Goal: Task Accomplishment & Management: Manage account settings

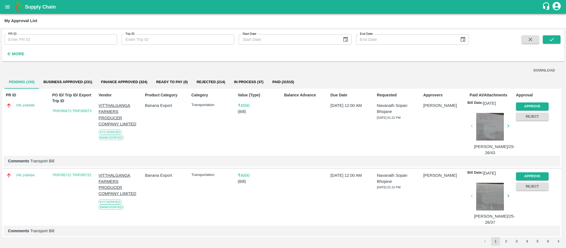
click at [20, 53] on strong "More" at bounding box center [18, 54] width 12 height 4
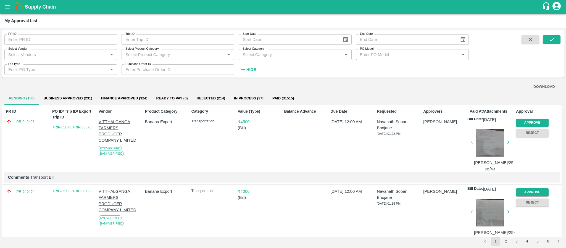
click at [29, 54] on input "Select Vendor" at bounding box center [56, 54] width 100 height 7
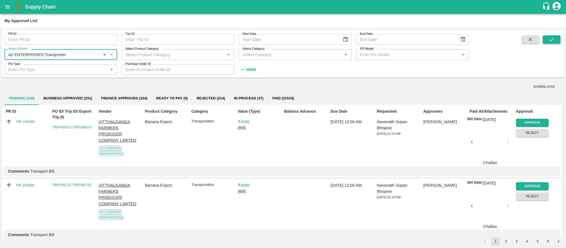
type input "A2 ENTERPRISES-Transporter"
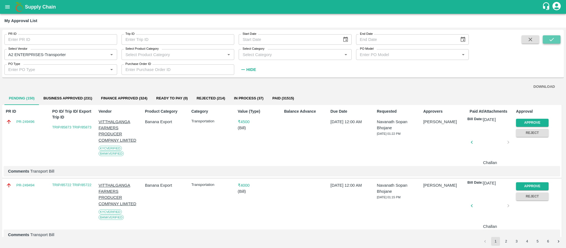
click at [555, 40] on button "submit" at bounding box center [552, 39] width 18 height 8
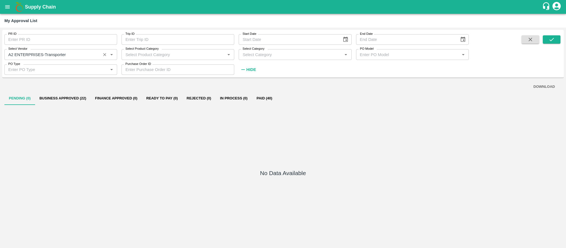
click at [105, 57] on icon "Clear" at bounding box center [104, 54] width 5 height 5
click at [14, 54] on input "Select Vendor" at bounding box center [56, 54] width 100 height 7
click at [33, 52] on input "Select Vendor" at bounding box center [56, 54] width 100 height 7
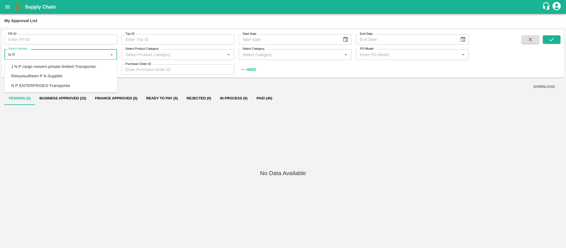
click at [37, 87] on div "N P ENTERPRISES-Transporter" at bounding box center [40, 86] width 59 height 6
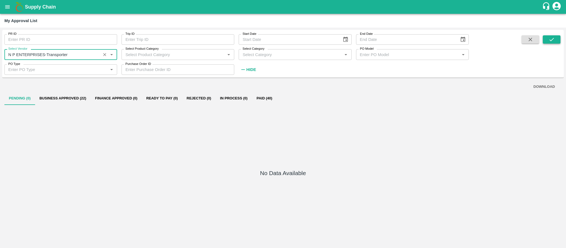
type input "N P ENTERPRISES-Transporter"
click at [556, 40] on button "submit" at bounding box center [552, 39] width 18 height 8
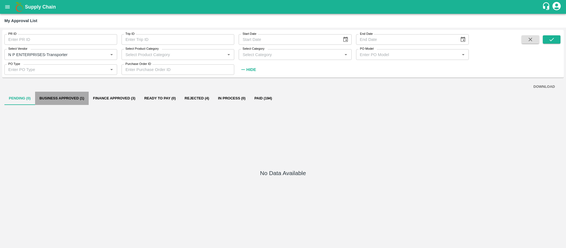
click at [66, 99] on button "Business Approved (1)" at bounding box center [62, 98] width 54 height 13
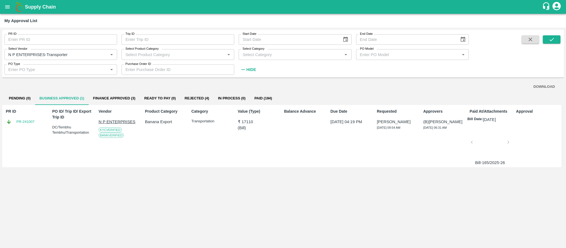
click at [106, 55] on icon "Clear" at bounding box center [104, 54] width 5 height 5
click at [20, 98] on button "Pending (0)" at bounding box center [19, 98] width 31 height 13
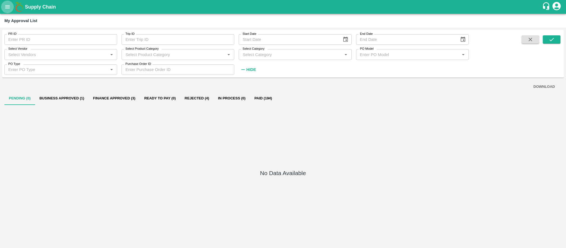
click at [4, 7] on icon "open drawer" at bounding box center [7, 7] width 6 height 6
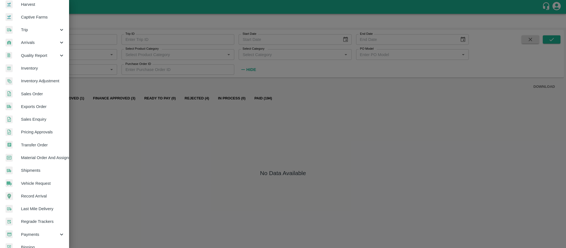
scroll to position [66, 0]
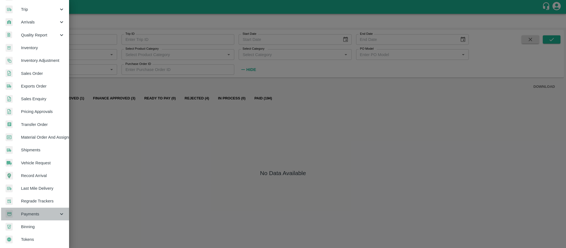
click at [51, 211] on span "Payments" at bounding box center [40, 214] width 38 height 6
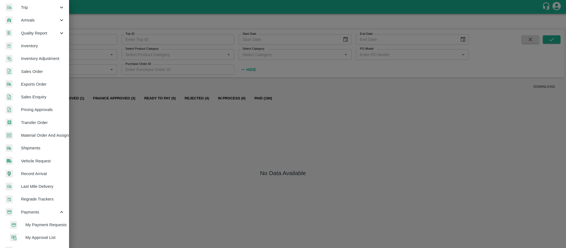
click at [36, 236] on span "My Approval List" at bounding box center [44, 237] width 39 height 6
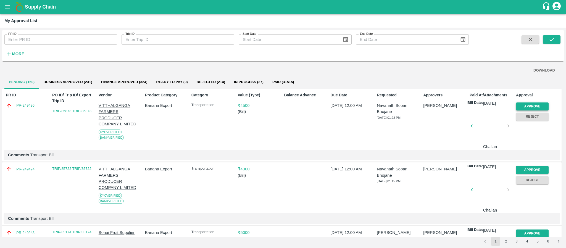
click at [530, 109] on button "Approve" at bounding box center [532, 106] width 33 height 8
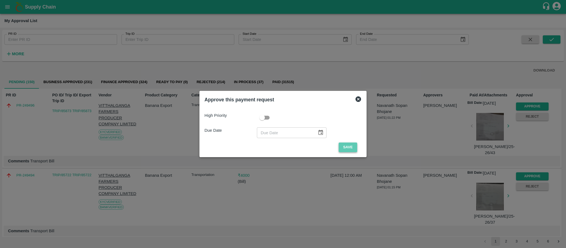
click at [346, 147] on button "Save" at bounding box center [348, 148] width 18 height 10
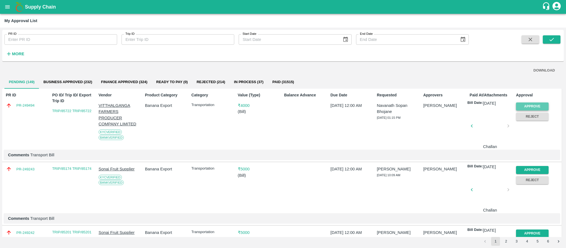
click at [532, 105] on button "Approve" at bounding box center [532, 106] width 33 height 8
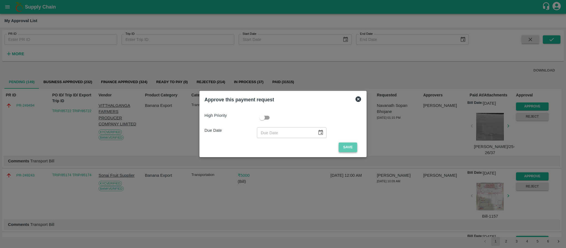
click at [350, 147] on button "Save" at bounding box center [348, 148] width 18 height 10
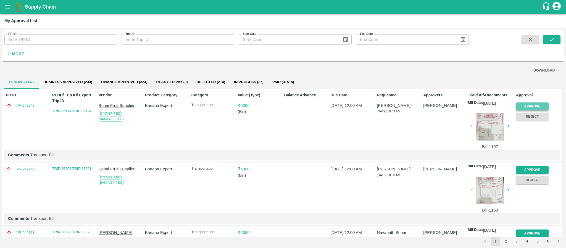
click at [525, 105] on button "Approve" at bounding box center [532, 106] width 33 height 8
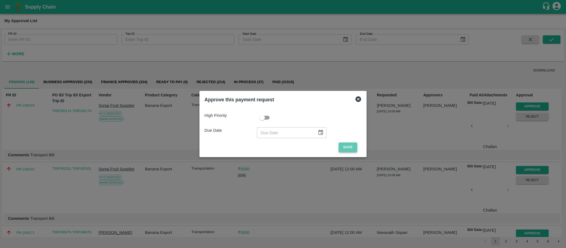
click at [342, 143] on button "Save" at bounding box center [348, 148] width 18 height 10
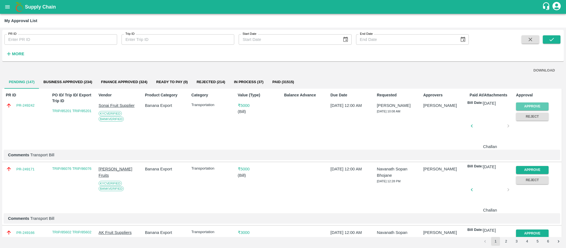
drag, startPoint x: 537, startPoint y: 110, endPoint x: 548, endPoint y: 109, distance: 10.8
click at [548, 109] on div "Approve Reject" at bounding box center [537, 110] width 46 height 20
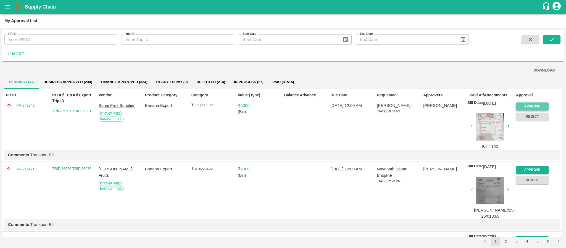
click at [539, 105] on button "Approve" at bounding box center [532, 106] width 33 height 8
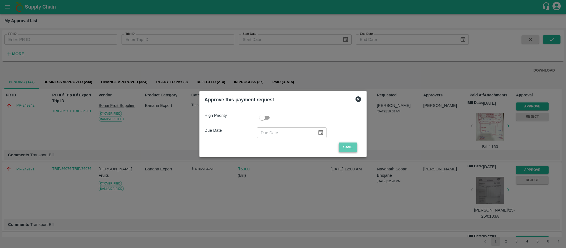
click at [349, 144] on button "Save" at bounding box center [348, 148] width 18 height 10
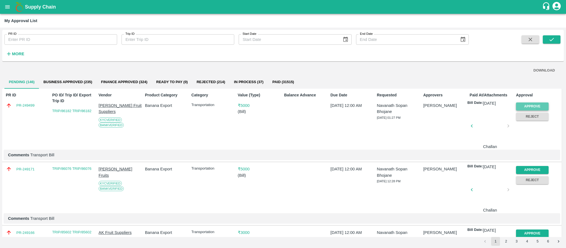
click at [518, 105] on button "Approve" at bounding box center [532, 106] width 33 height 8
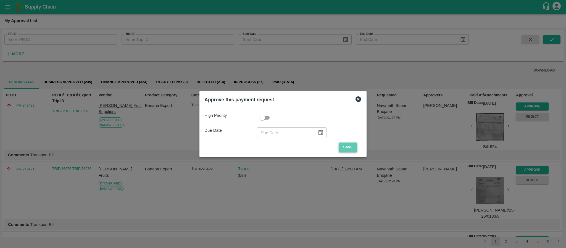
click at [345, 145] on button "Save" at bounding box center [348, 148] width 18 height 10
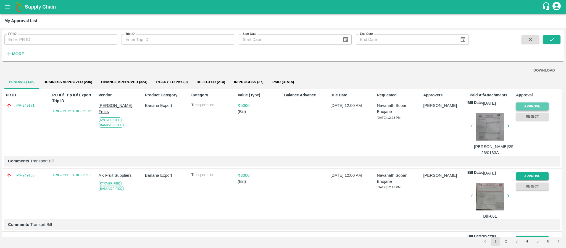
click at [526, 106] on button "Approve" at bounding box center [532, 106] width 33 height 8
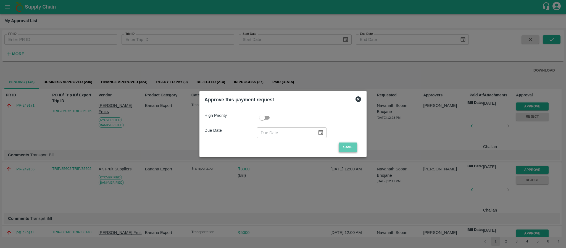
click at [351, 143] on button "Save" at bounding box center [348, 148] width 18 height 10
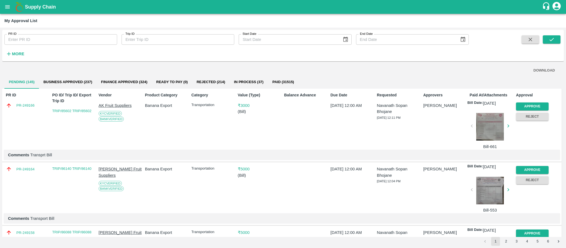
click at [524, 102] on div "Approve" at bounding box center [531, 105] width 35 height 10
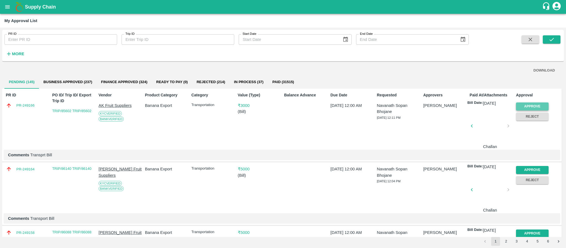
click at [545, 106] on button "Approve" at bounding box center [532, 106] width 33 height 8
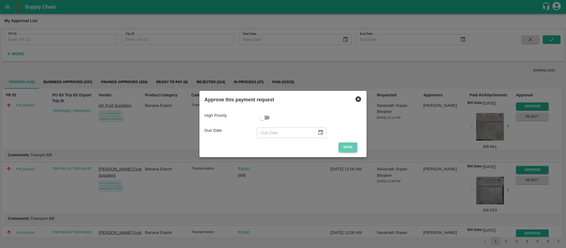
click at [354, 148] on button "Save" at bounding box center [348, 148] width 18 height 10
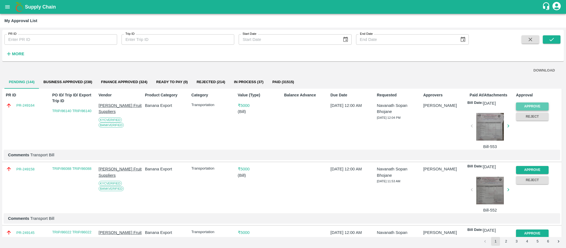
click at [528, 106] on button "Approve" at bounding box center [532, 106] width 33 height 8
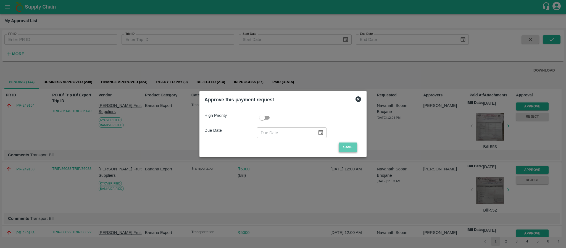
click at [343, 147] on button "Save" at bounding box center [348, 148] width 18 height 10
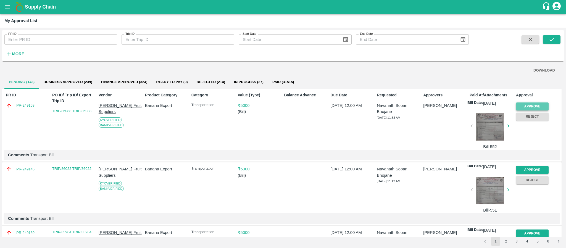
click at [526, 107] on button "Approve" at bounding box center [532, 106] width 33 height 8
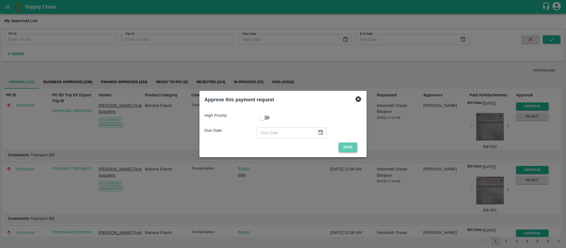
click at [341, 148] on button "Save" at bounding box center [348, 148] width 18 height 10
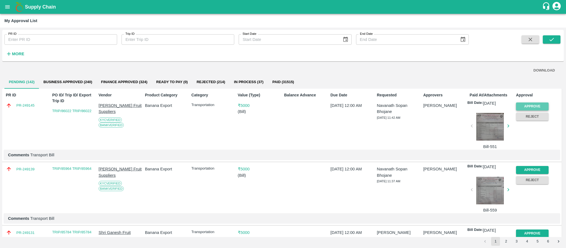
click at [534, 104] on button "Approve" at bounding box center [532, 106] width 33 height 8
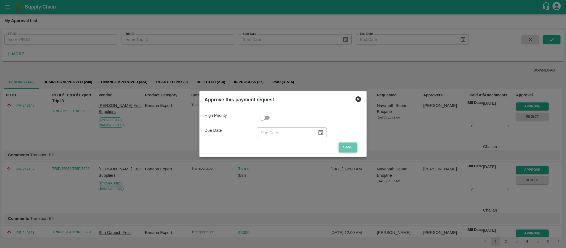
click at [345, 152] on button "Save" at bounding box center [348, 148] width 18 height 10
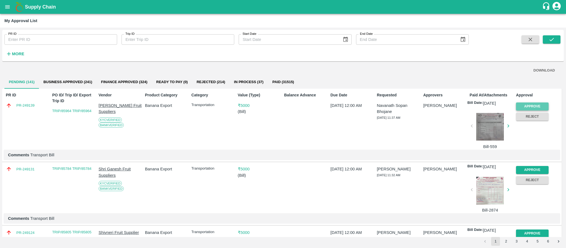
click at [525, 103] on button "Approve" at bounding box center [532, 106] width 33 height 8
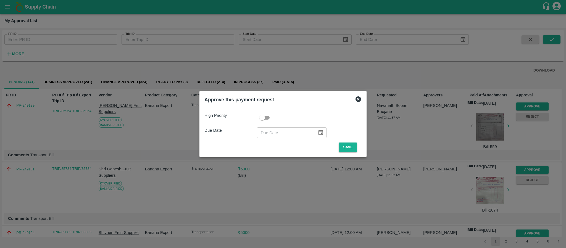
click at [345, 142] on div "High Priority Due Date ​ Save" at bounding box center [282, 130] width 157 height 44
click at [344, 147] on button "Save" at bounding box center [348, 148] width 18 height 10
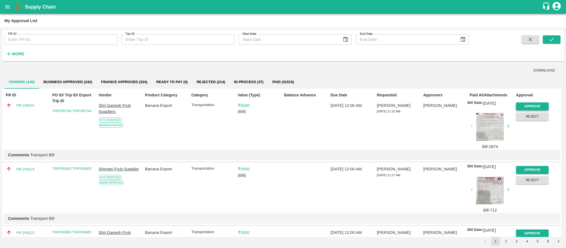
click at [523, 108] on button "Approve" at bounding box center [532, 106] width 33 height 8
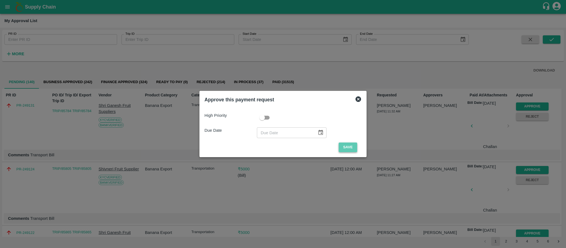
click at [347, 144] on button "Save" at bounding box center [348, 148] width 18 height 10
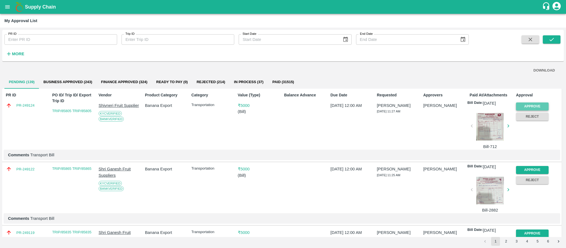
click at [525, 103] on button "Approve" at bounding box center [532, 106] width 33 height 8
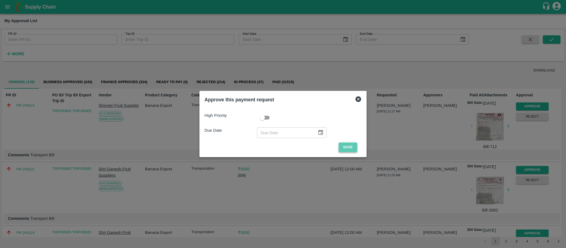
click at [346, 144] on button "Save" at bounding box center [348, 148] width 18 height 10
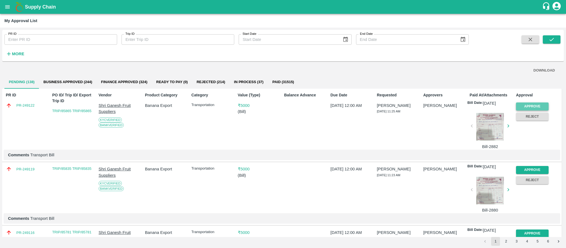
click at [523, 106] on button "Approve" at bounding box center [532, 106] width 33 height 8
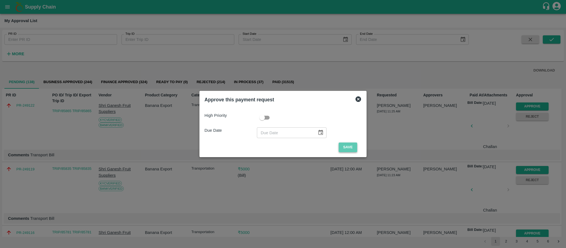
click at [344, 143] on button "Save" at bounding box center [348, 148] width 18 height 10
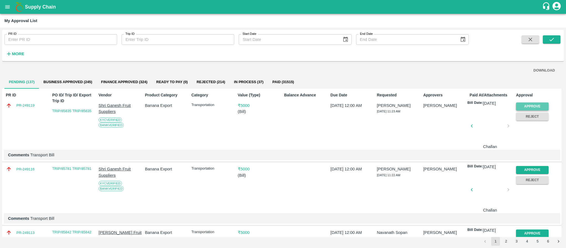
click at [539, 105] on button "Approve" at bounding box center [532, 106] width 33 height 8
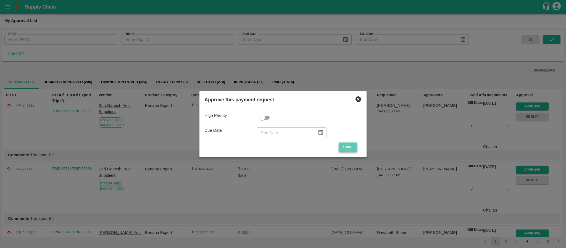
click at [339, 144] on button "Save" at bounding box center [348, 148] width 18 height 10
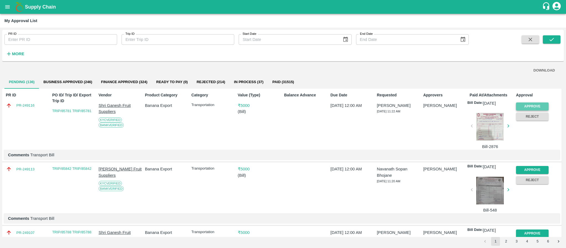
click at [533, 107] on button "Approve" at bounding box center [532, 106] width 33 height 8
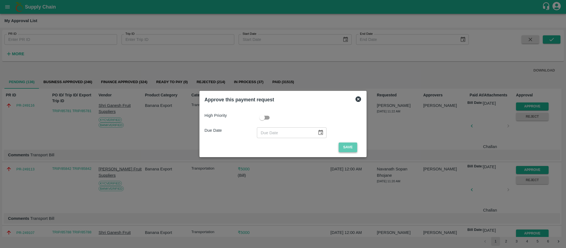
click at [352, 145] on button "Save" at bounding box center [348, 148] width 18 height 10
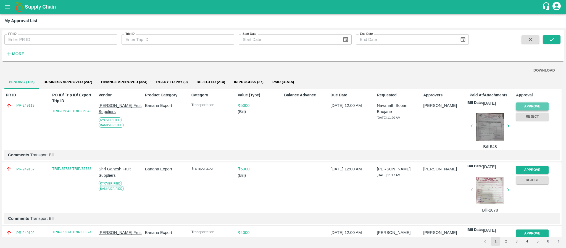
click at [528, 104] on button "Approve" at bounding box center [532, 106] width 33 height 8
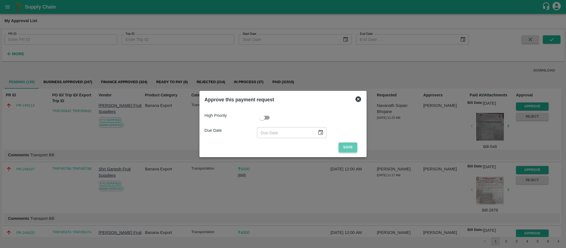
click at [342, 146] on button "Save" at bounding box center [348, 148] width 18 height 10
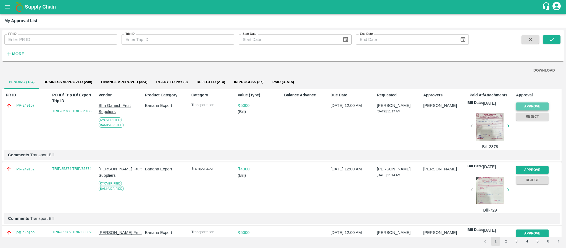
click at [525, 105] on button "Approve" at bounding box center [532, 106] width 33 height 8
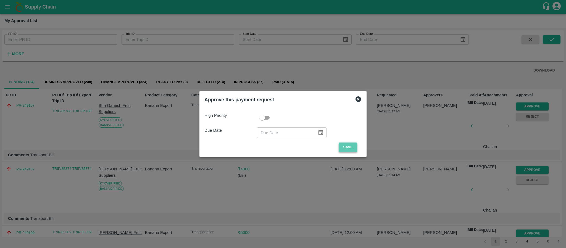
click at [345, 144] on button "Save" at bounding box center [348, 148] width 18 height 10
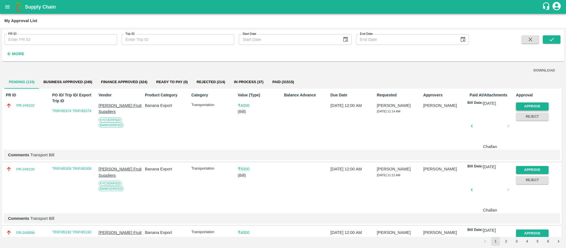
click at [534, 105] on button "Approve" at bounding box center [532, 106] width 33 height 8
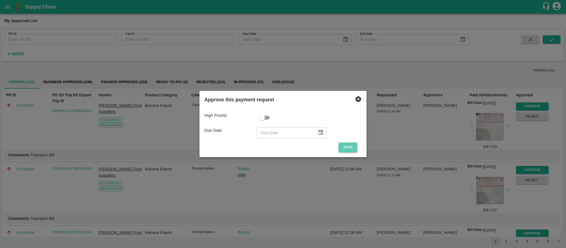
click at [343, 148] on button "Save" at bounding box center [348, 148] width 18 height 10
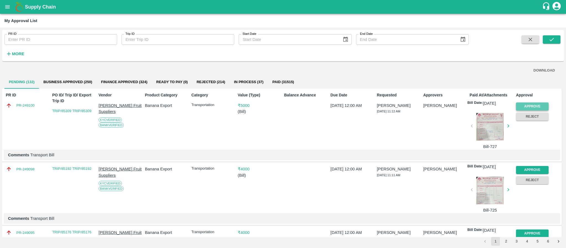
click at [545, 105] on button "Approve" at bounding box center [532, 106] width 33 height 8
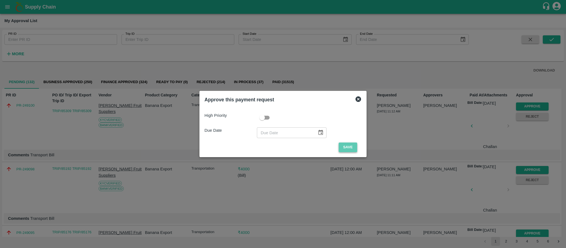
click at [342, 149] on button "Save" at bounding box center [348, 148] width 18 height 10
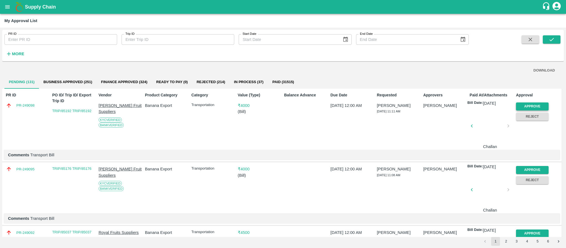
click at [523, 102] on button "Approve" at bounding box center [532, 106] width 33 height 8
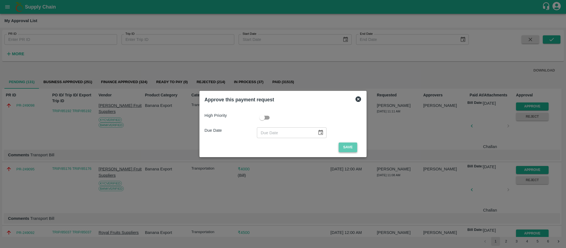
click at [349, 146] on button "Save" at bounding box center [348, 148] width 18 height 10
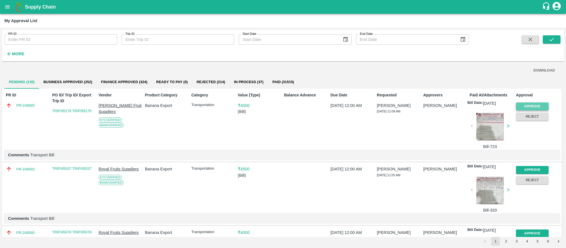
click at [529, 108] on button "Approve" at bounding box center [532, 106] width 33 height 8
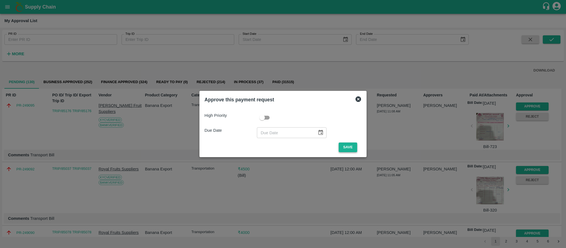
click at [353, 146] on button "Save" at bounding box center [348, 148] width 18 height 10
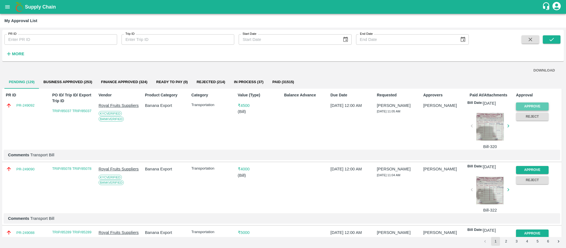
click at [535, 103] on button "Approve" at bounding box center [532, 106] width 33 height 8
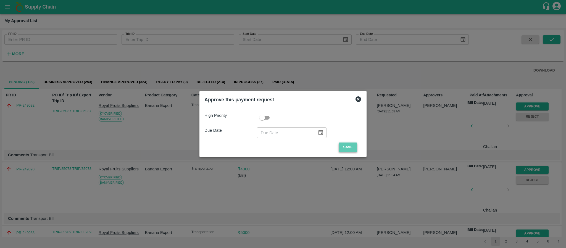
click at [347, 148] on button "Save" at bounding box center [348, 148] width 18 height 10
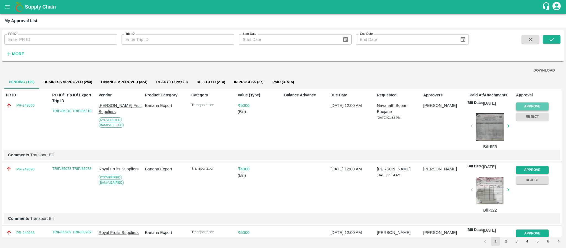
click at [525, 105] on button "Approve" at bounding box center [532, 106] width 33 height 8
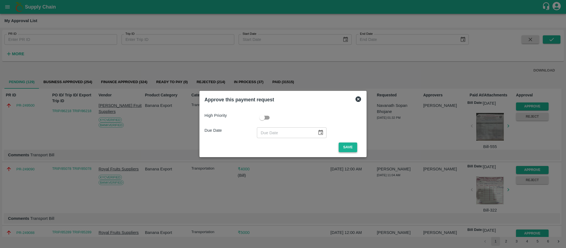
click at [347, 145] on button "Save" at bounding box center [348, 148] width 18 height 10
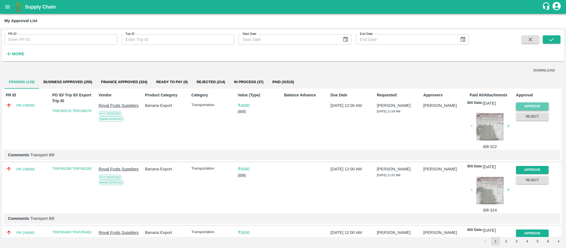
click at [529, 106] on button "Approve" at bounding box center [532, 106] width 33 height 8
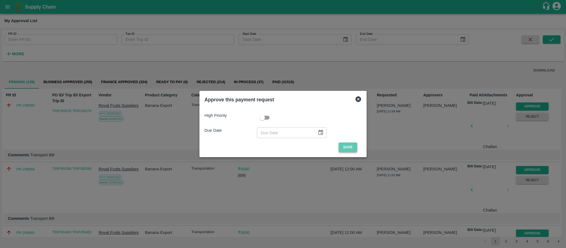
click at [348, 146] on button "Save" at bounding box center [348, 148] width 18 height 10
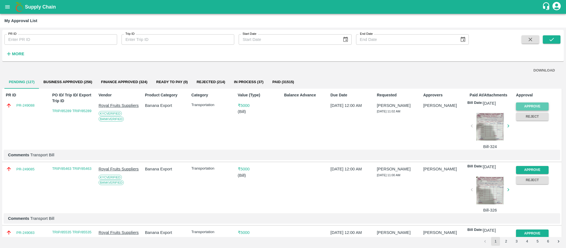
click at [525, 104] on button "Approve" at bounding box center [532, 106] width 33 height 8
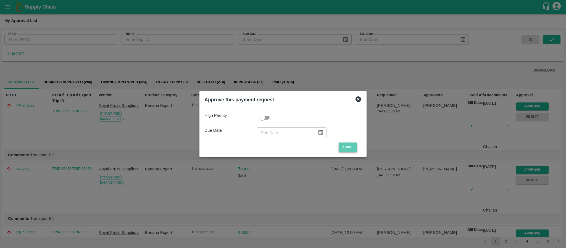
click at [342, 147] on button "Save" at bounding box center [348, 148] width 18 height 10
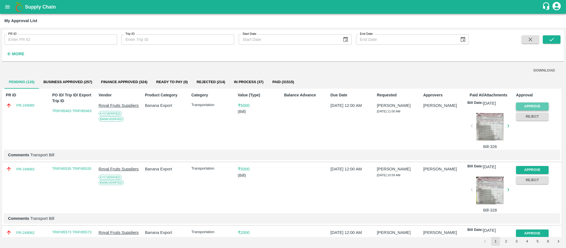
click at [527, 103] on button "Approve" at bounding box center [532, 106] width 33 height 8
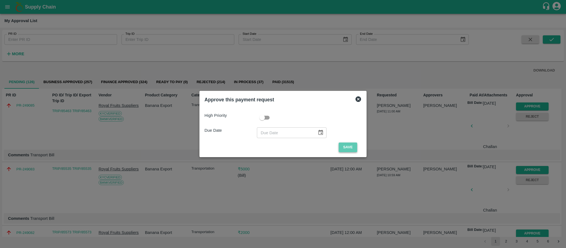
click at [345, 144] on button "Save" at bounding box center [348, 148] width 18 height 10
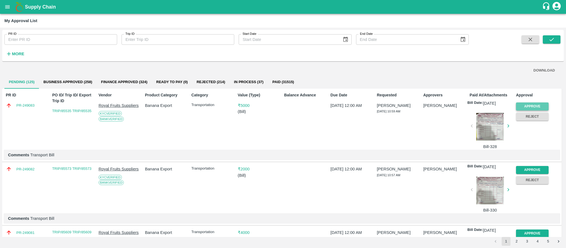
click at [534, 106] on button "Approve" at bounding box center [532, 106] width 33 height 8
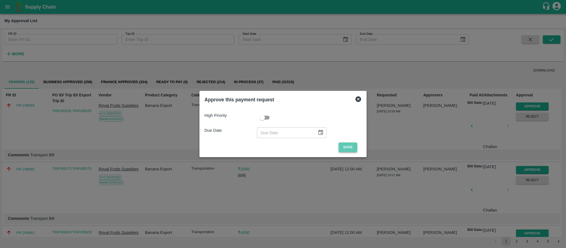
click at [348, 147] on button "Save" at bounding box center [348, 148] width 18 height 10
